Goal: Task Accomplishment & Management: Use online tool/utility

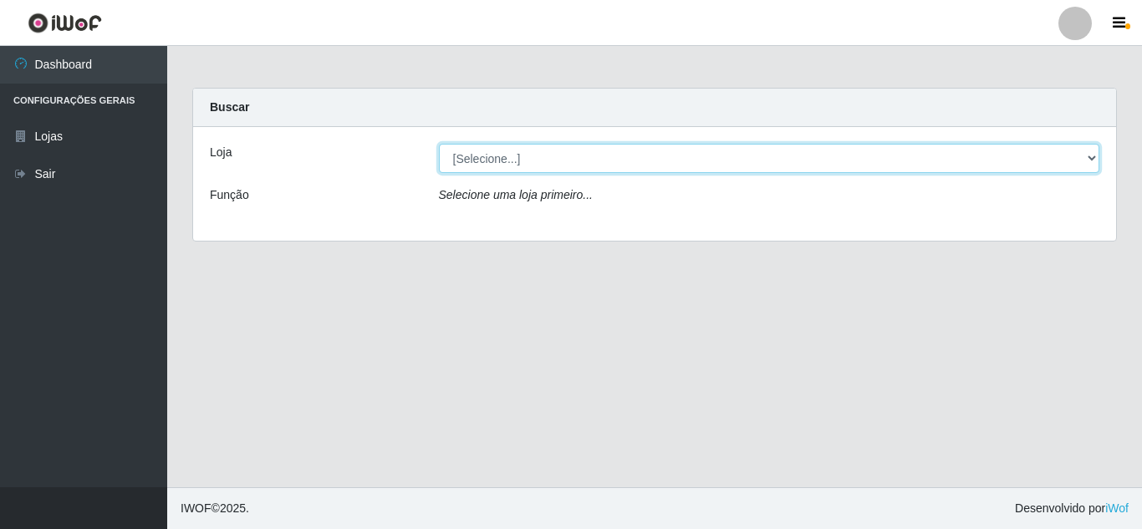
click at [526, 155] on select "[Selecione...] Leite Clan - [GEOGRAPHIC_DATA]" at bounding box center [769, 158] width 661 height 29
select select "498"
click at [439, 144] on select "[Selecione...] Leite Clan - [GEOGRAPHIC_DATA]" at bounding box center [769, 158] width 661 height 29
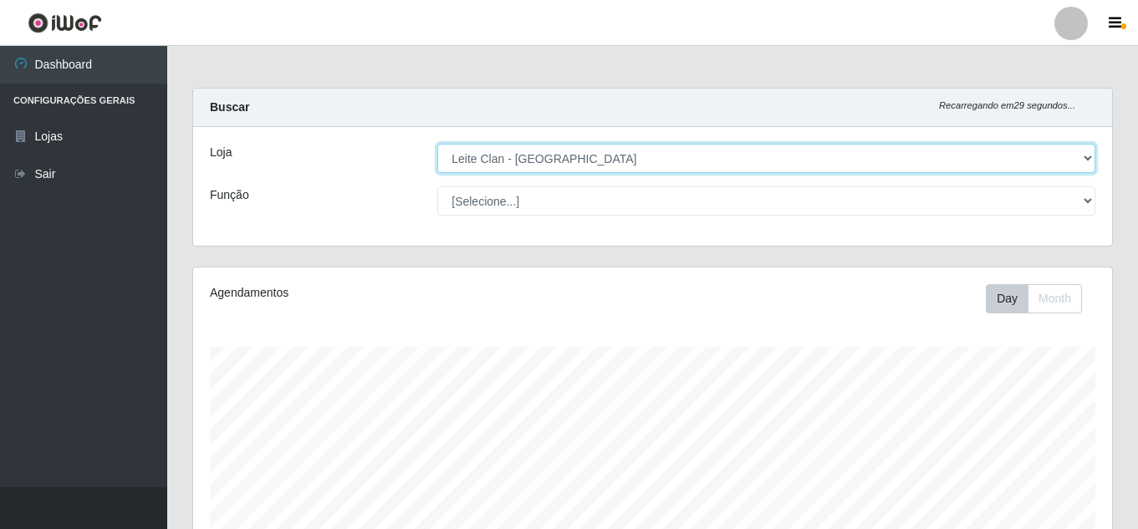
scroll to position [347, 919]
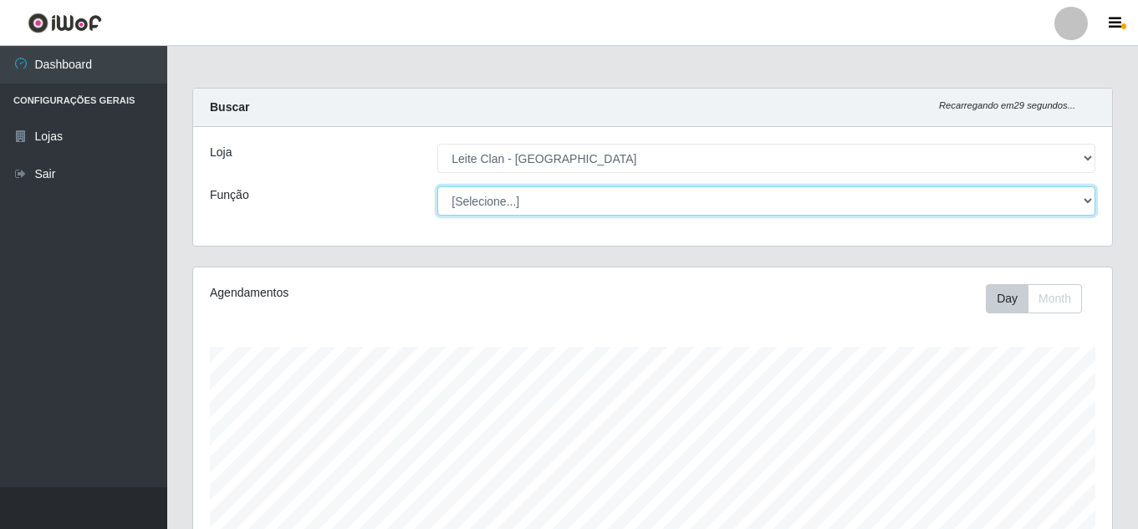
click at [473, 204] on select "[Selecione...] Auxiliar de Depósito Auxiliar de Depósito ++ Carregador e Descar…" at bounding box center [766, 200] width 658 height 29
click at [437, 186] on select "[Selecione...] Auxiliar de Depósito Auxiliar de Depósito ++ Carregador e Descar…" at bounding box center [766, 200] width 658 height 29
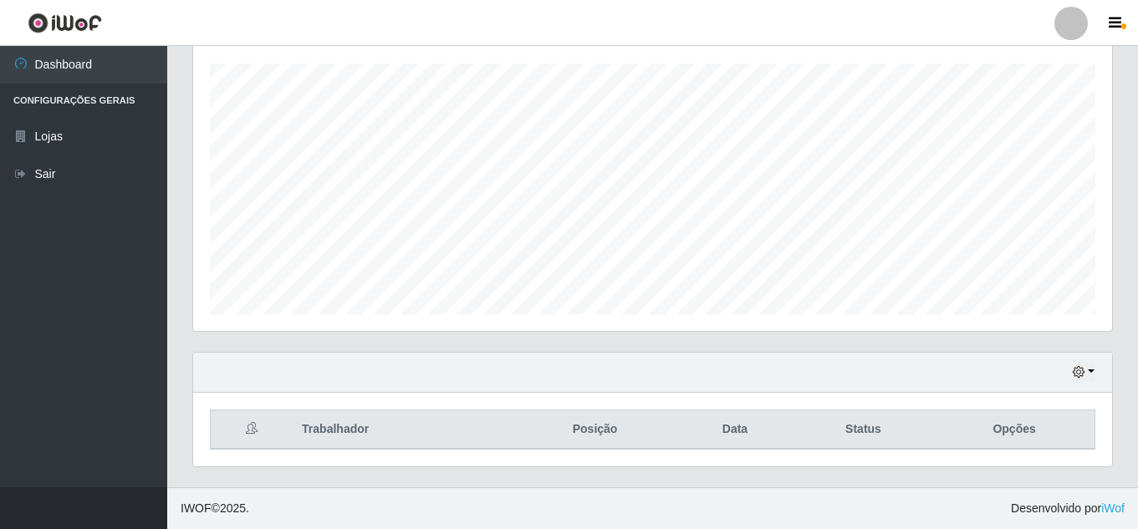
scroll to position [0, 0]
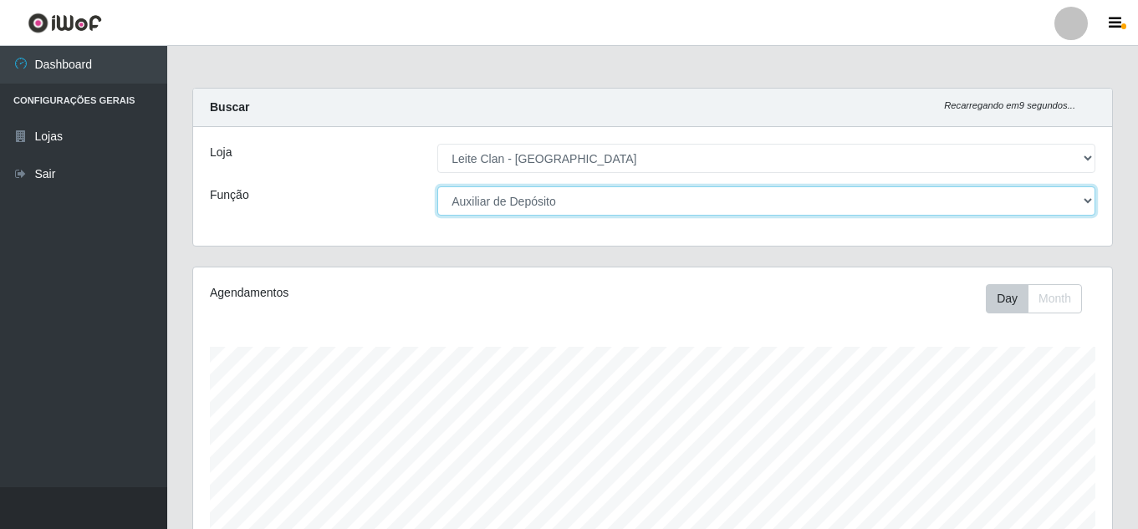
click at [501, 196] on select "[Selecione...] Auxiliar de Depósito Auxiliar de Depósito ++ Carregador e Descar…" at bounding box center [766, 200] width 658 height 29
select select "111"
click at [437, 186] on select "[Selecione...] Auxiliar de Depósito Auxiliar de Depósito ++ Carregador e Descar…" at bounding box center [766, 200] width 658 height 29
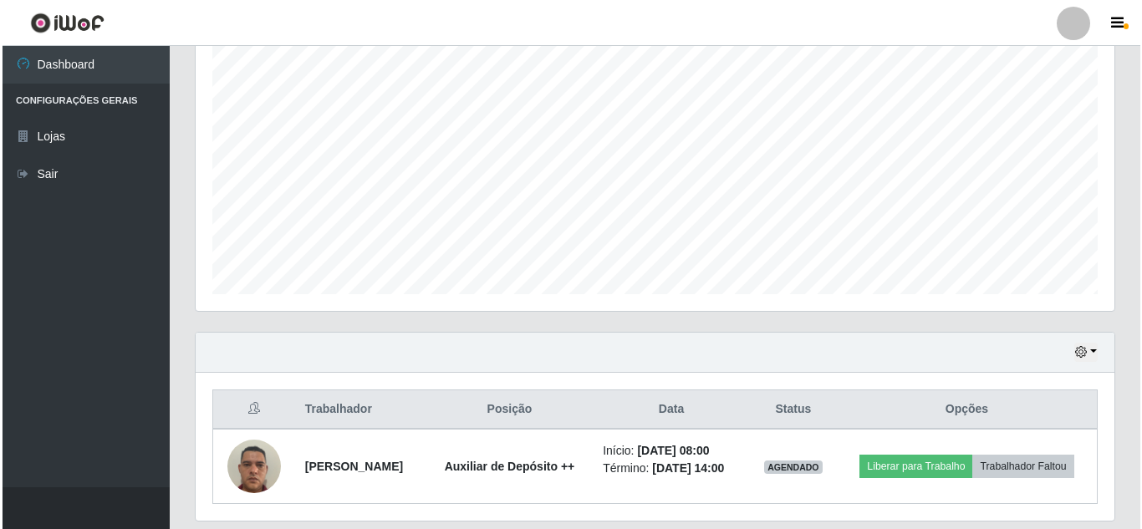
scroll to position [358, 0]
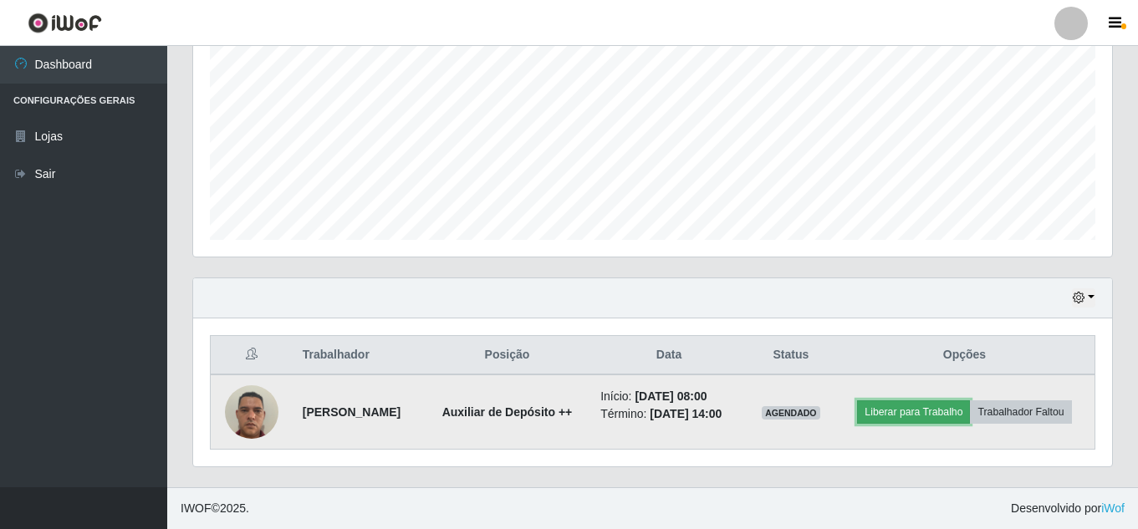
click at [932, 410] on button "Liberar para Trabalho" at bounding box center [913, 411] width 113 height 23
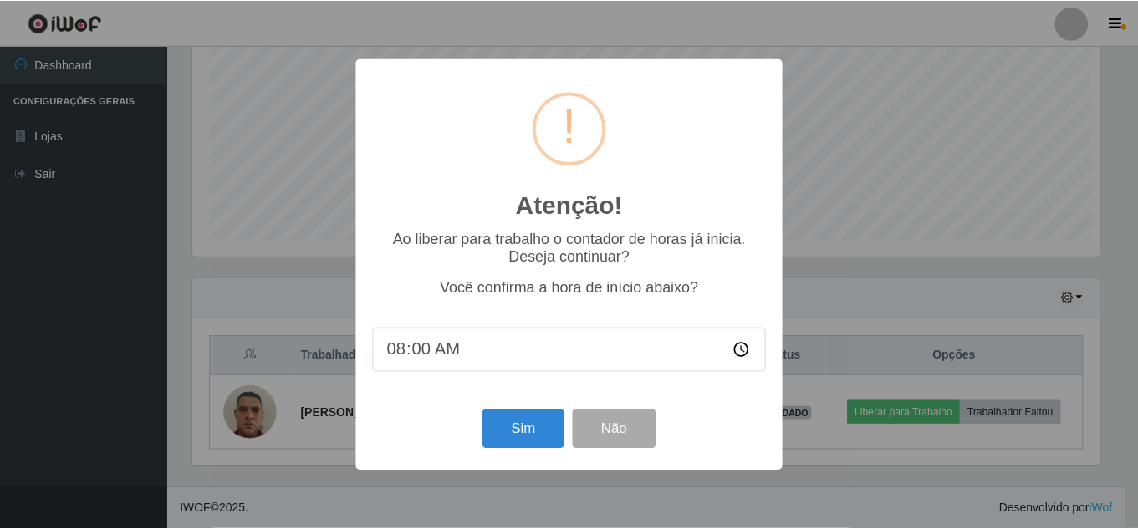
scroll to position [347, 910]
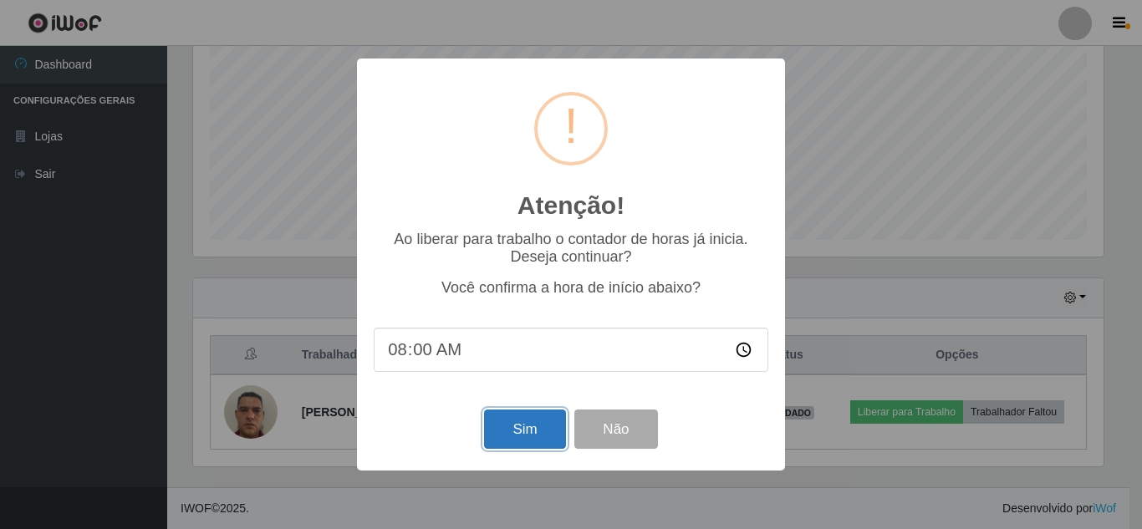
click at [508, 428] on button "Sim" at bounding box center [524, 429] width 81 height 39
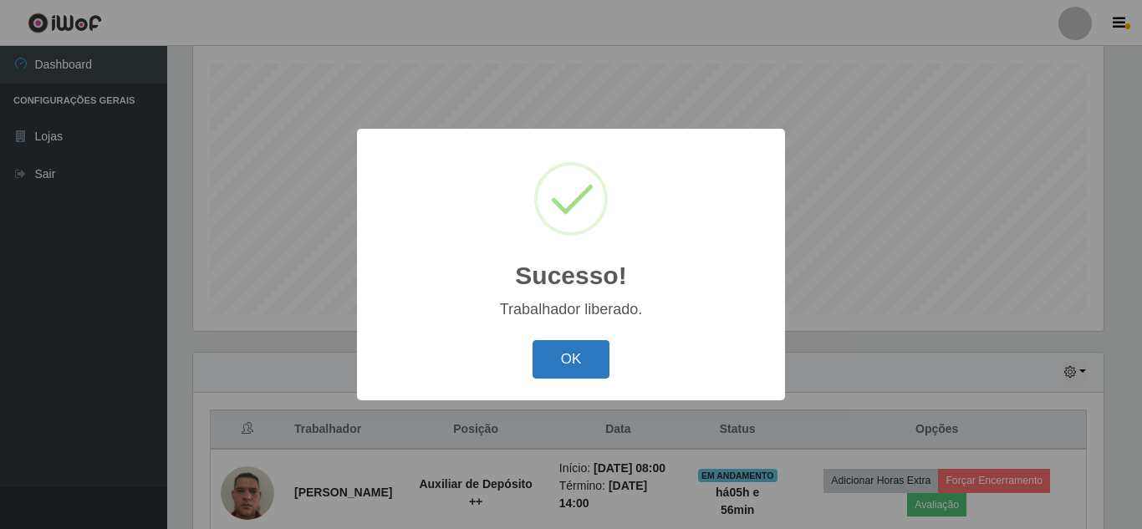
click at [573, 348] on button "OK" at bounding box center [572, 359] width 78 height 39
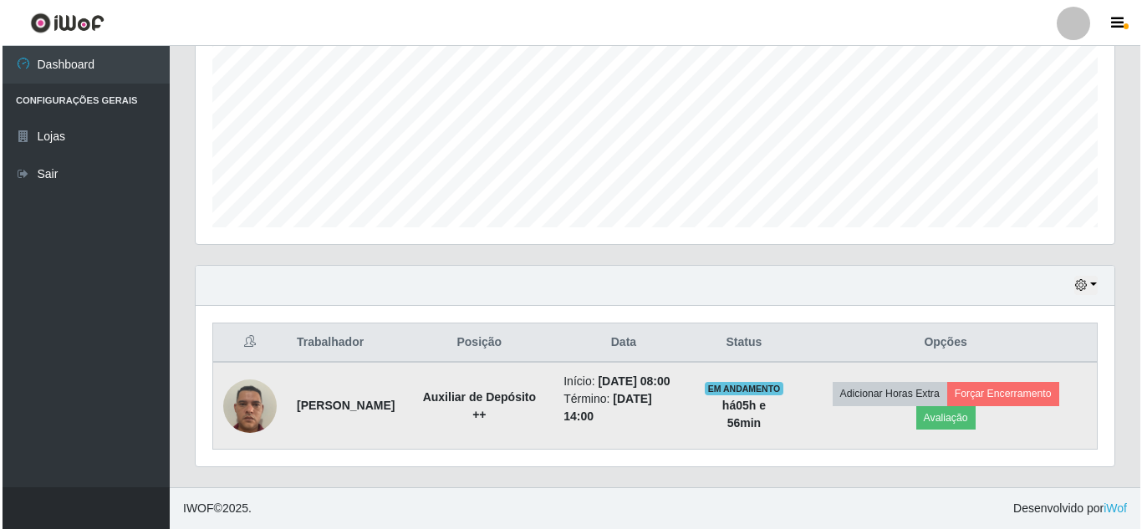
scroll to position [388, 0]
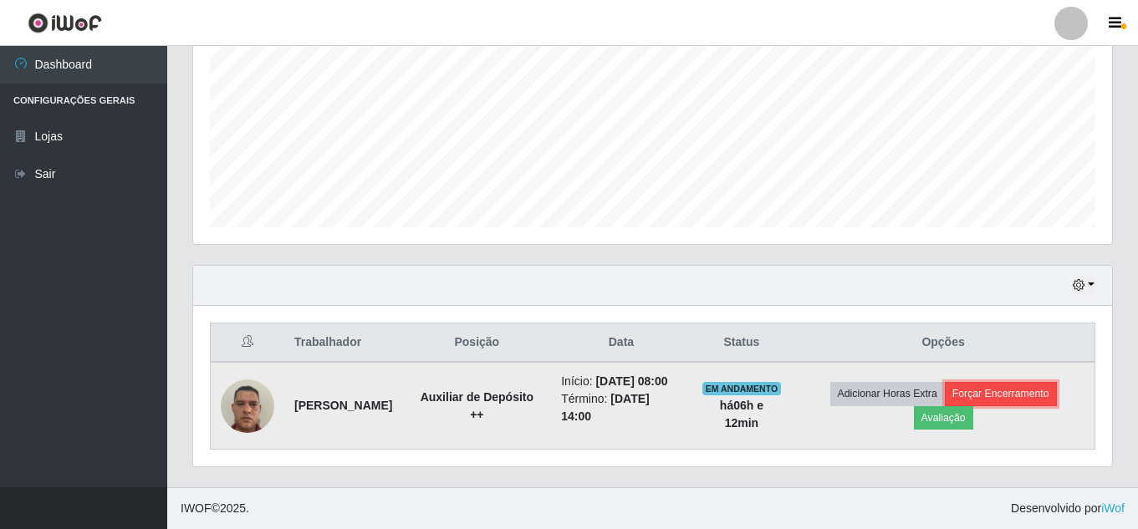
click at [1027, 382] on button "Forçar Encerramento" at bounding box center [1001, 393] width 112 height 23
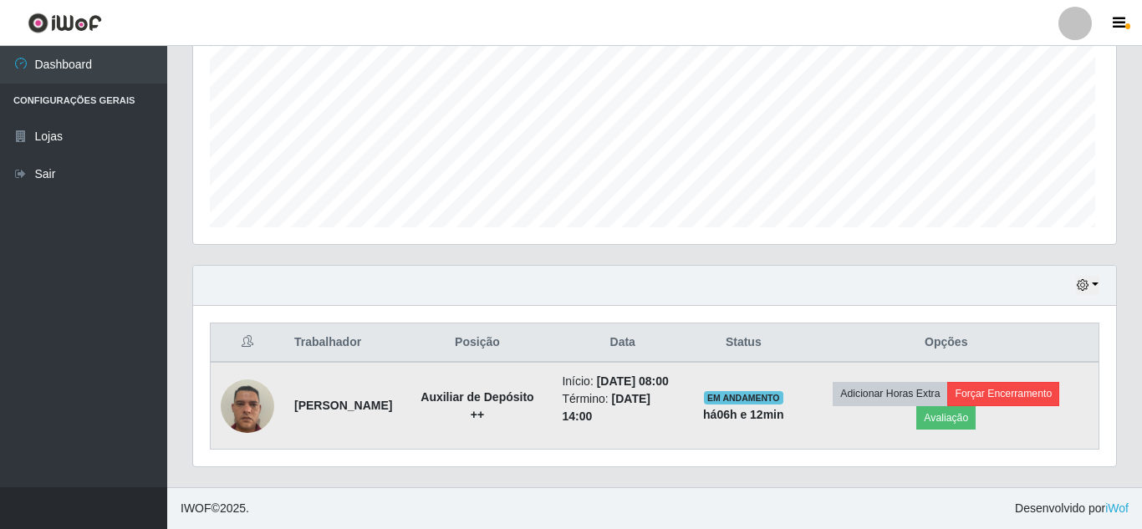
scroll to position [347, 910]
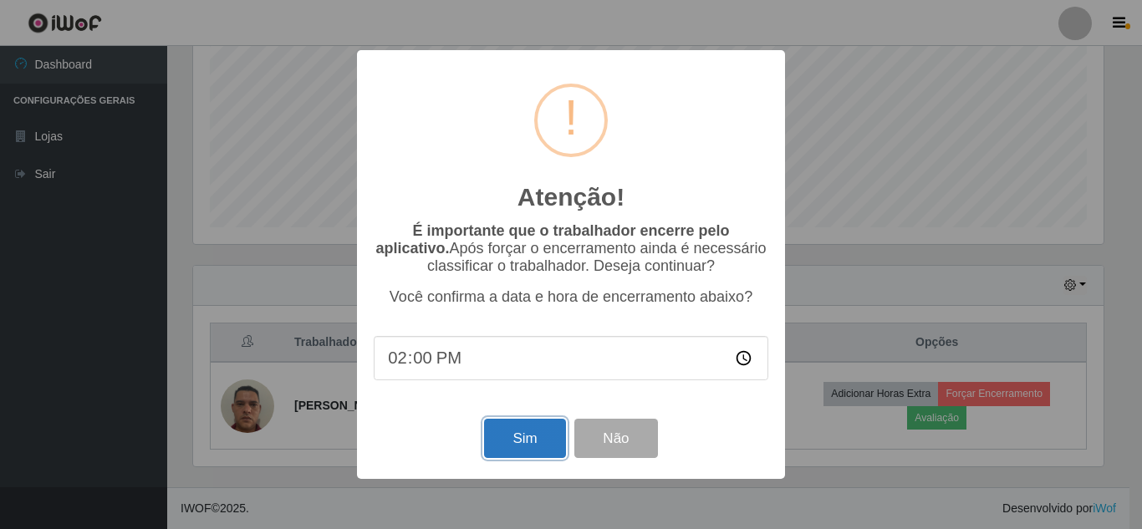
click at [532, 438] on button "Sim" at bounding box center [524, 438] width 81 height 39
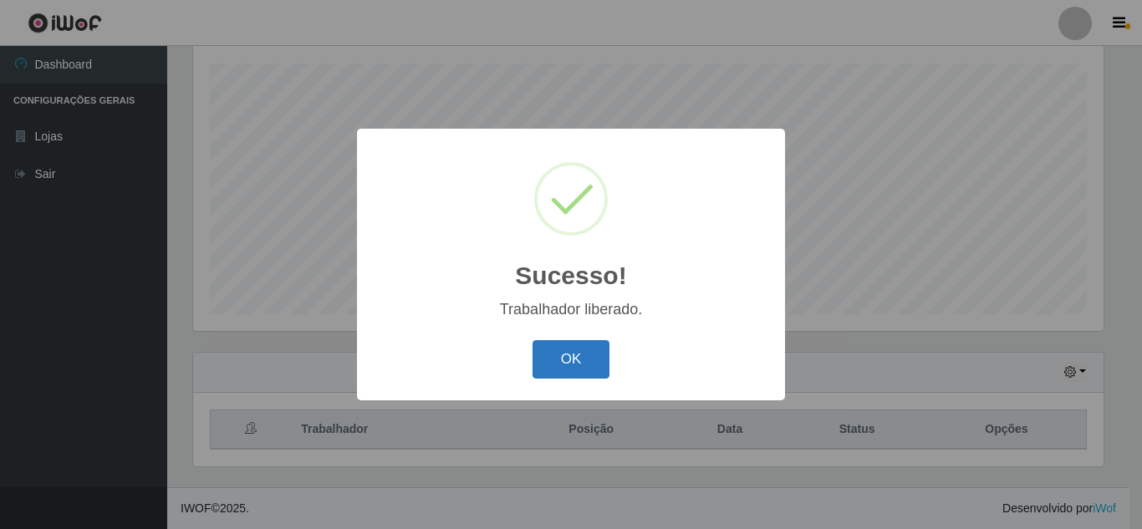
click at [571, 348] on button "OK" at bounding box center [572, 359] width 78 height 39
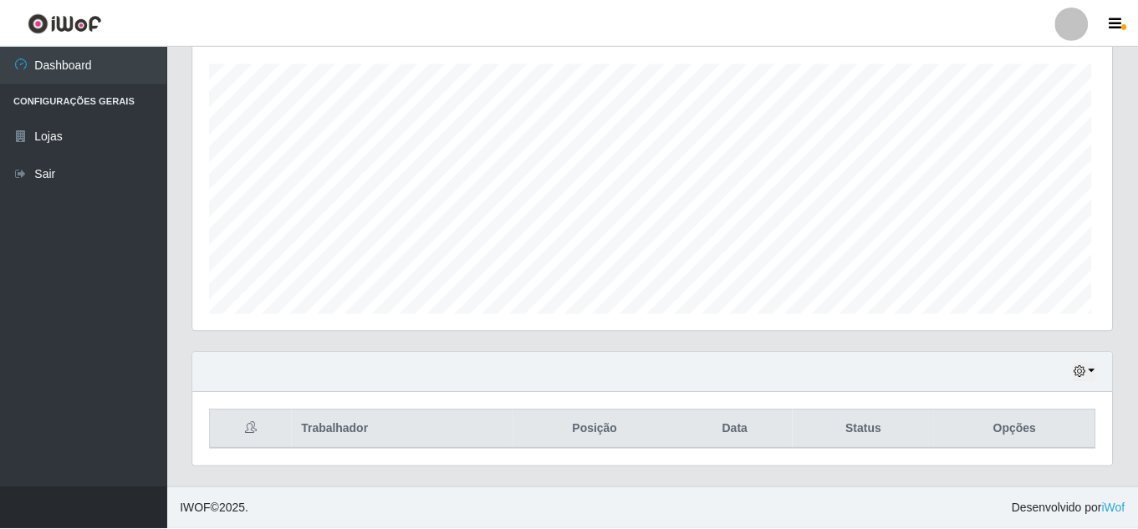
scroll to position [347, 919]
